Goal: Information Seeking & Learning: Learn about a topic

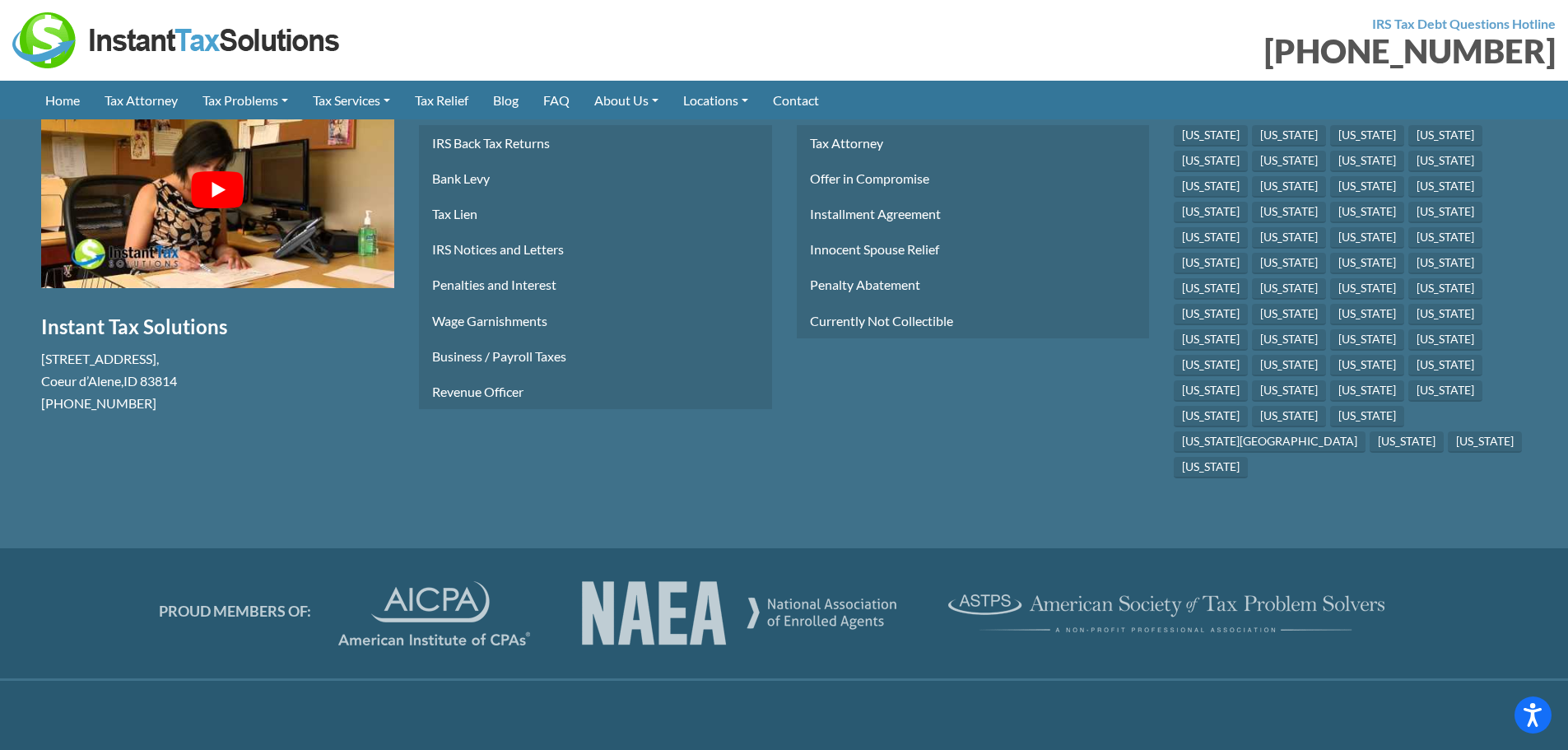
scroll to position [7247, 0]
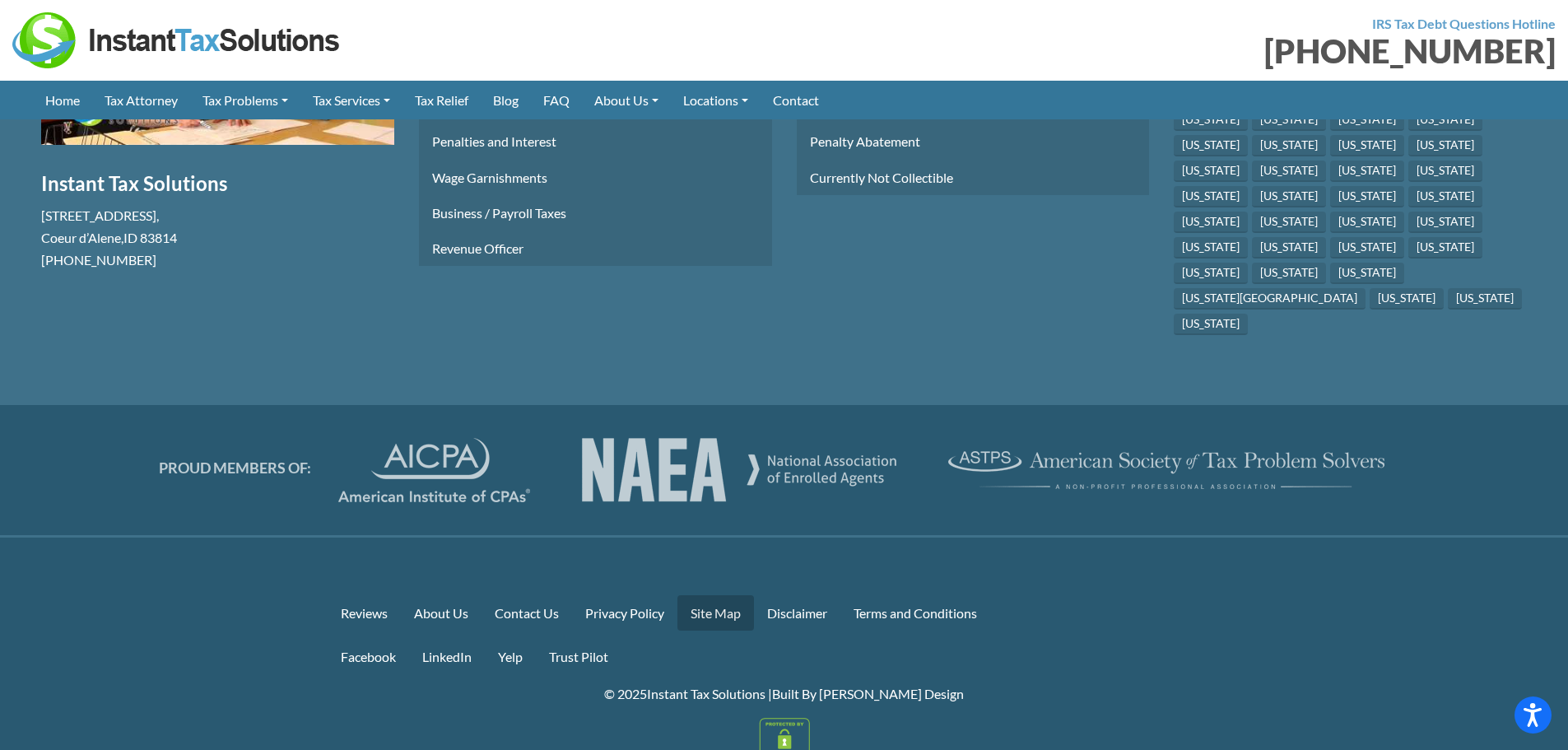
click at [709, 594] on link "Site Map" at bounding box center [715, 612] width 76 height 36
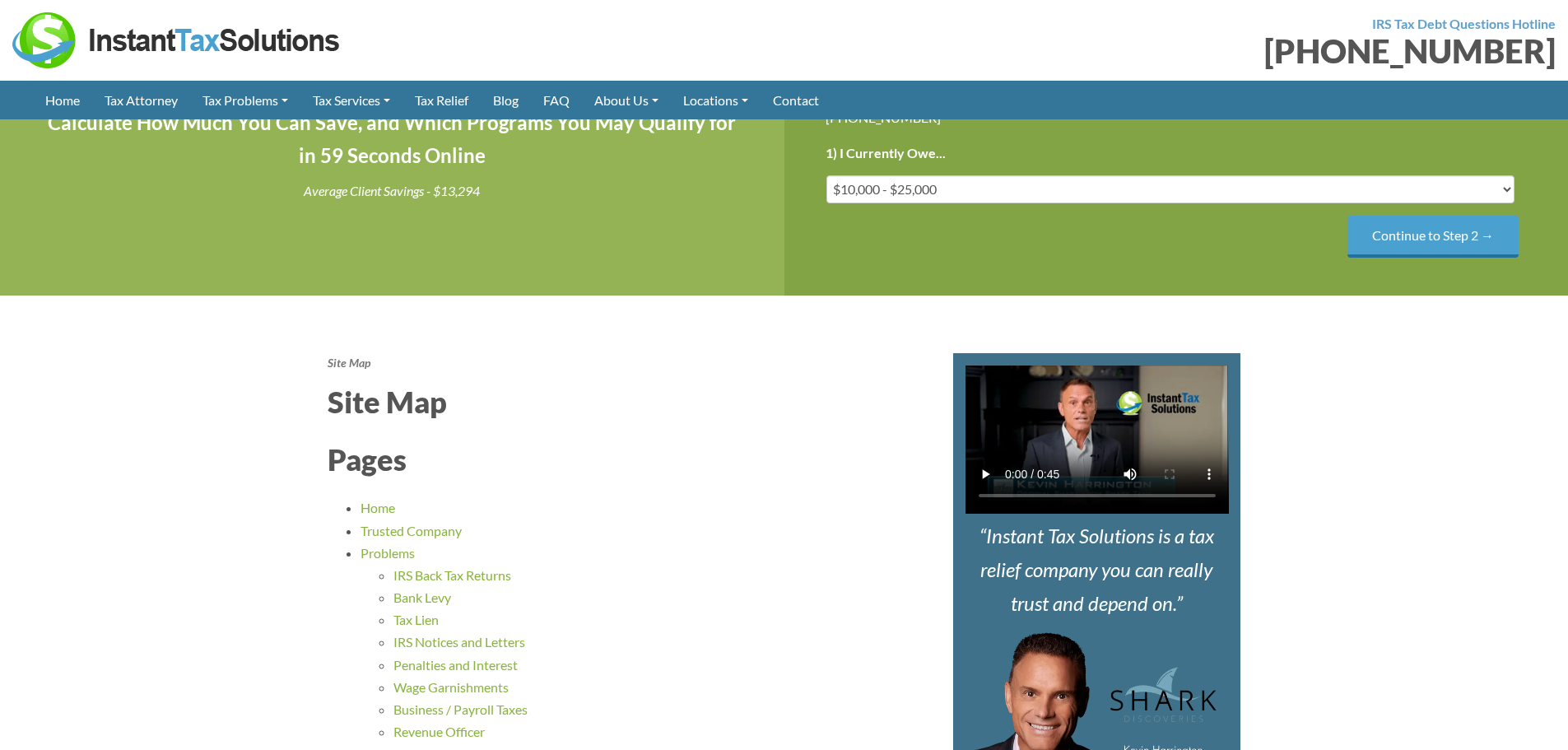
scroll to position [330, 0]
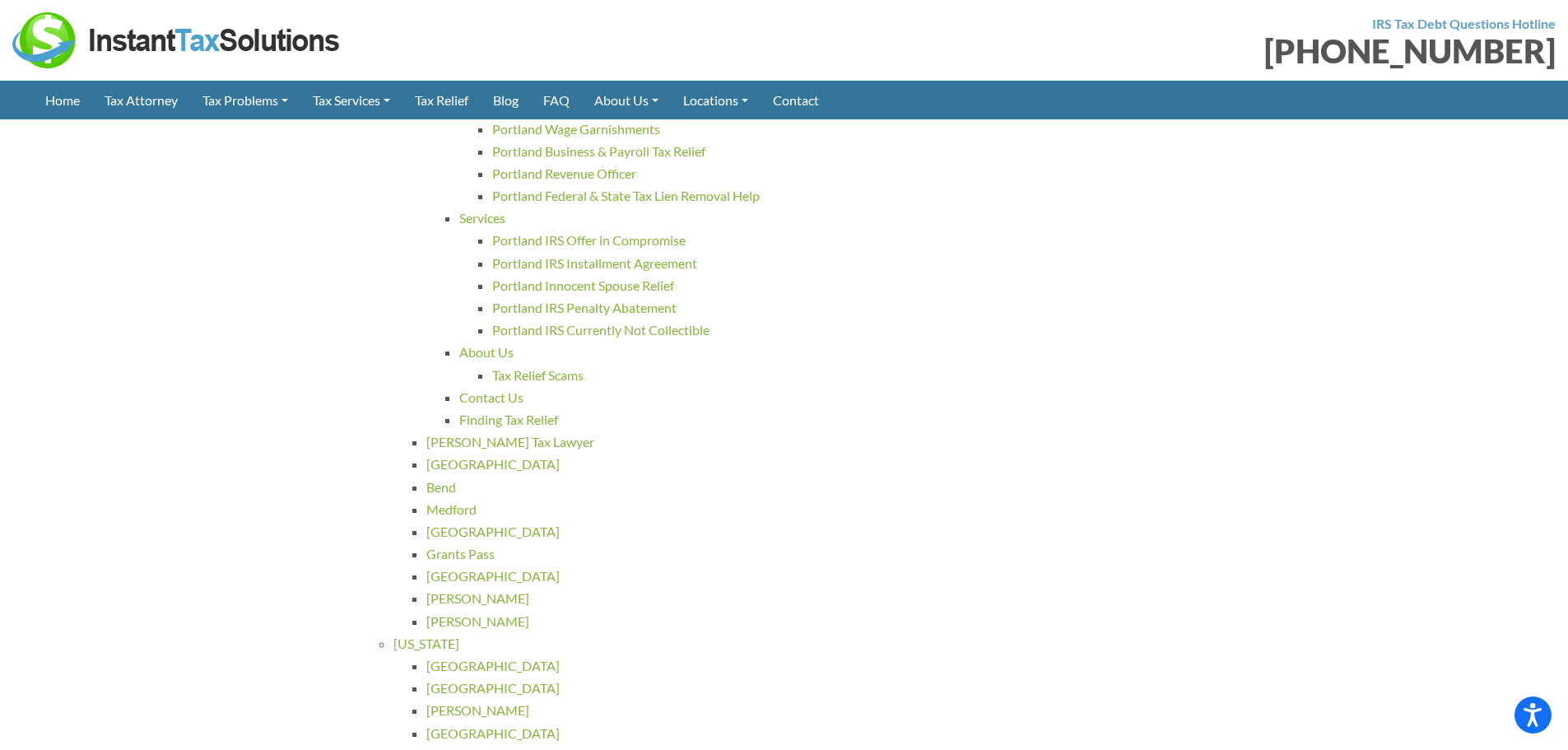
scroll to position [15875, 0]
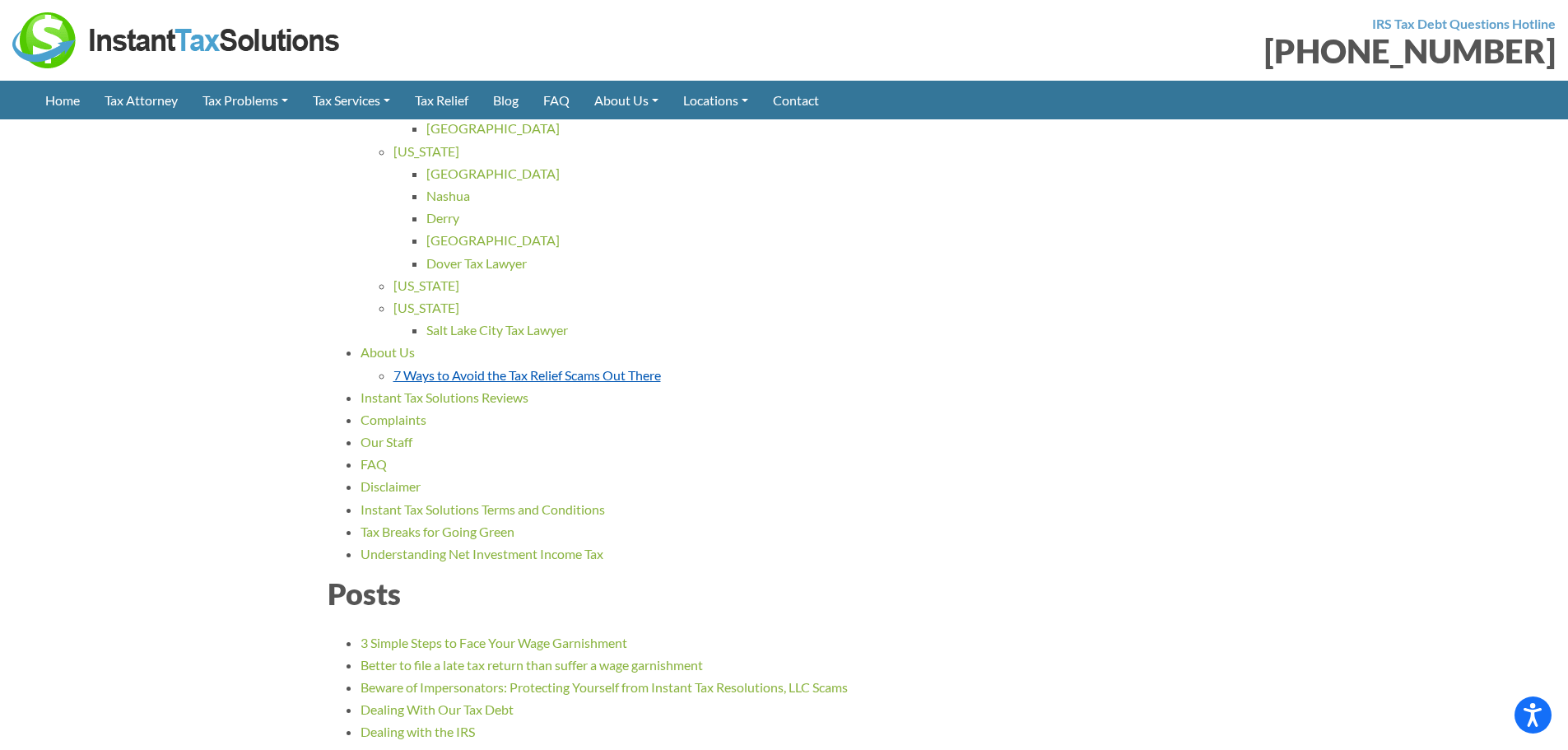
click at [487, 374] on link "7 Ways to Avoid the Tax Relief Scams Out There" at bounding box center [527, 375] width 268 height 15
